Goal: Task Accomplishment & Management: Complete application form

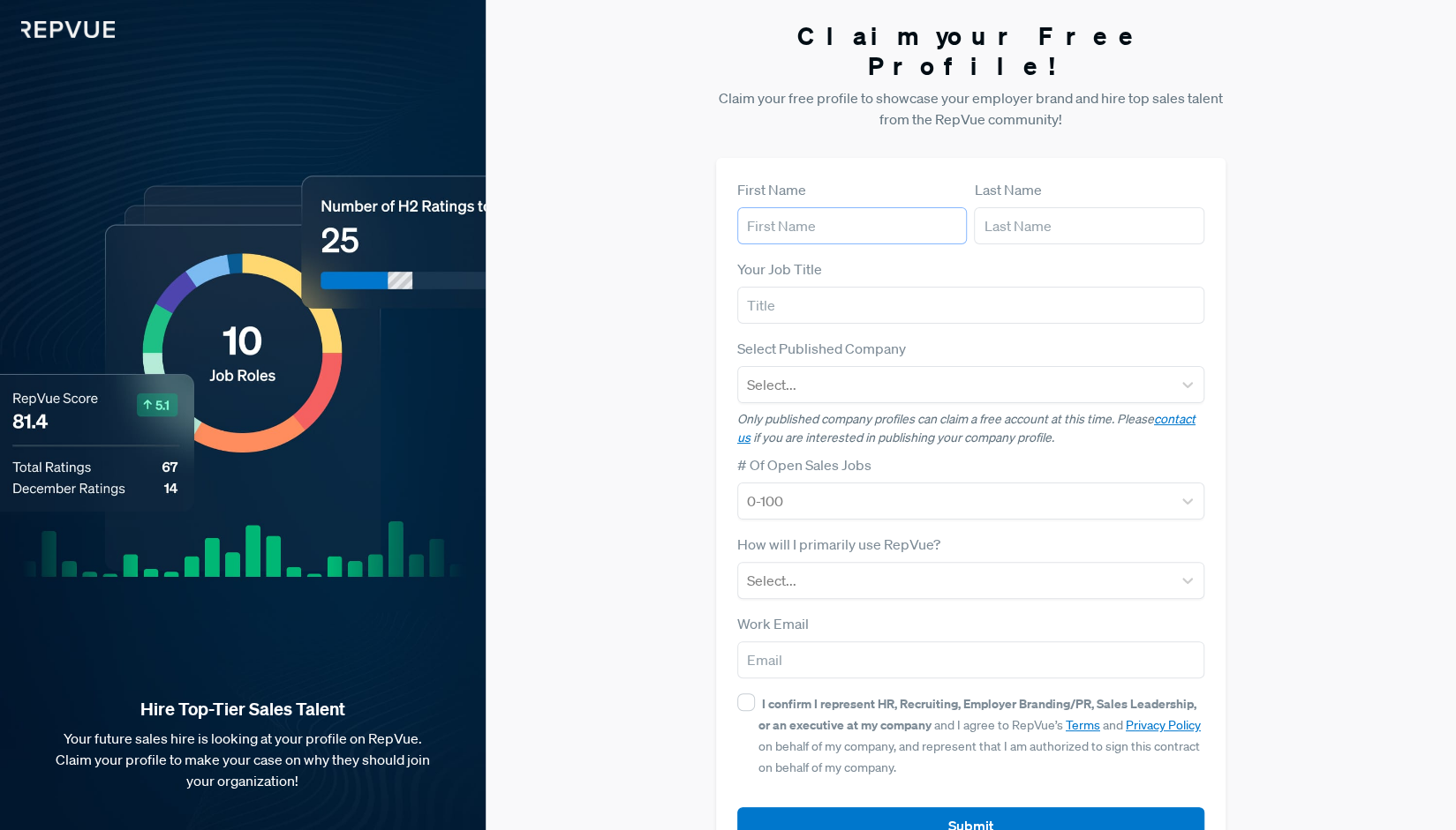
click at [818, 207] on input "text" at bounding box center [851, 226] width 230 height 37
type input "[PERSON_NAME]"
type input "S"
type input "Vice President of Sales Strategy"
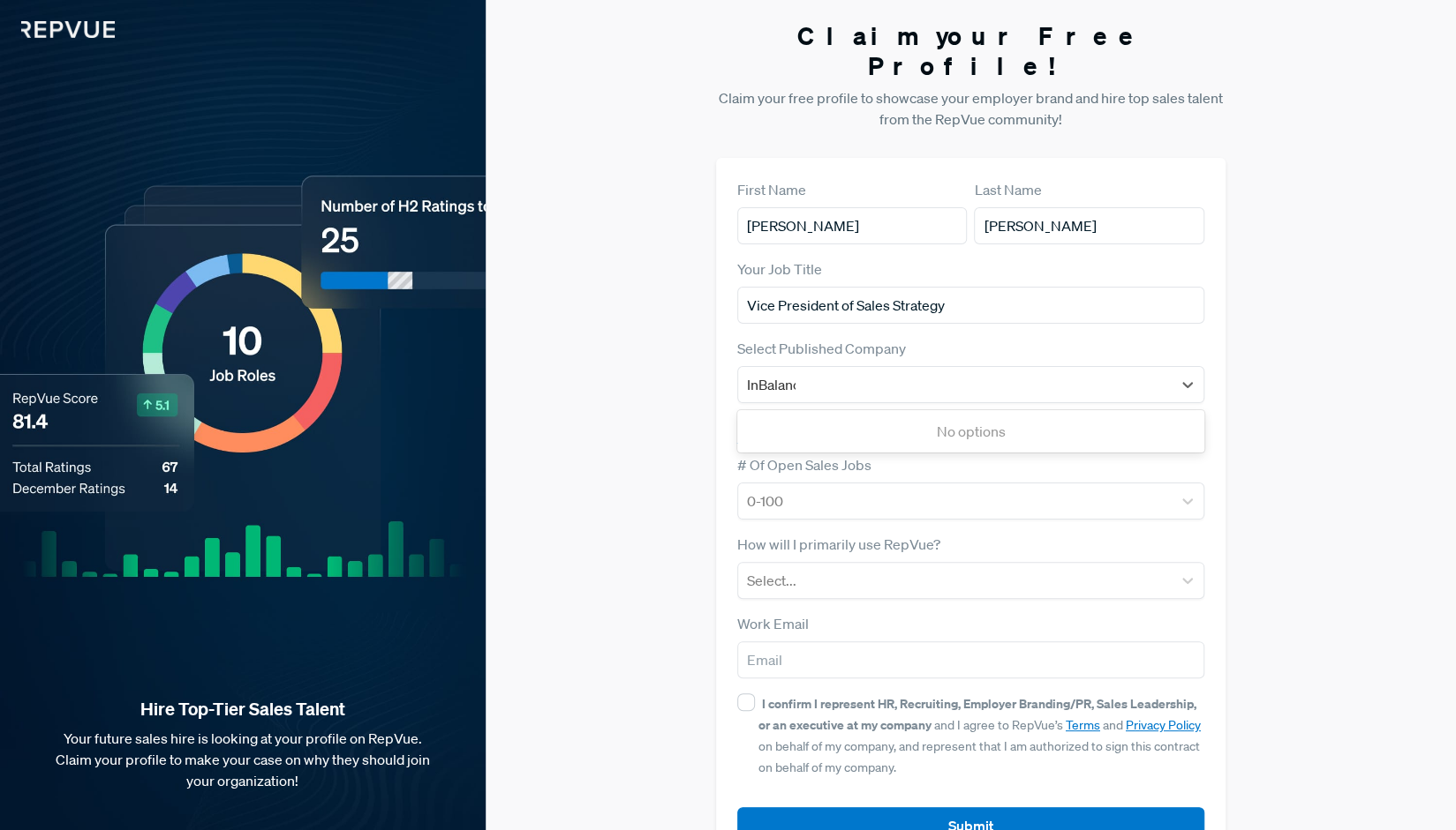
type input "InBalance"
click at [997, 372] on div at bounding box center [954, 384] width 416 height 25
